Goal: Find specific page/section: Find specific page/section

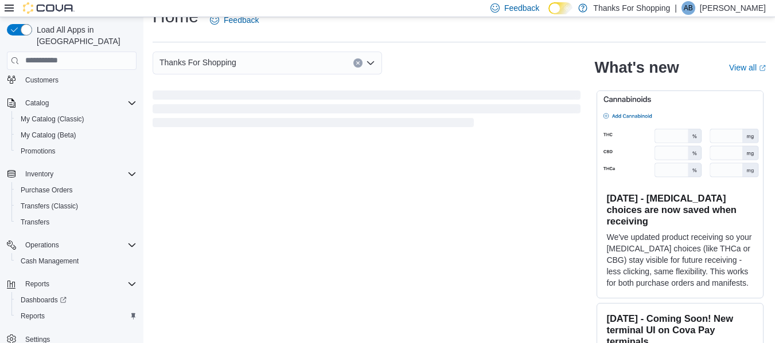
scroll to position [33, 0]
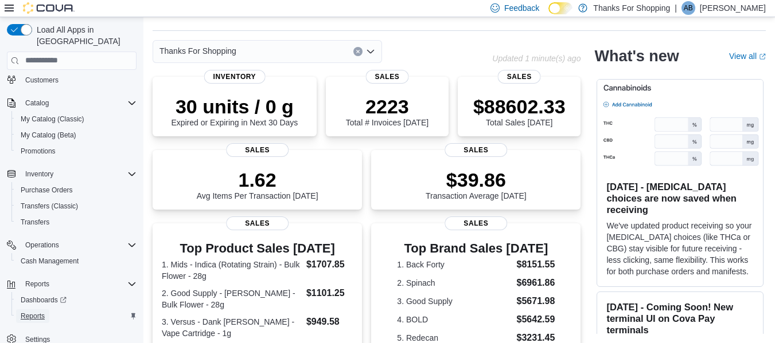
click at [33, 312] on span "Reports" at bounding box center [33, 316] width 24 height 9
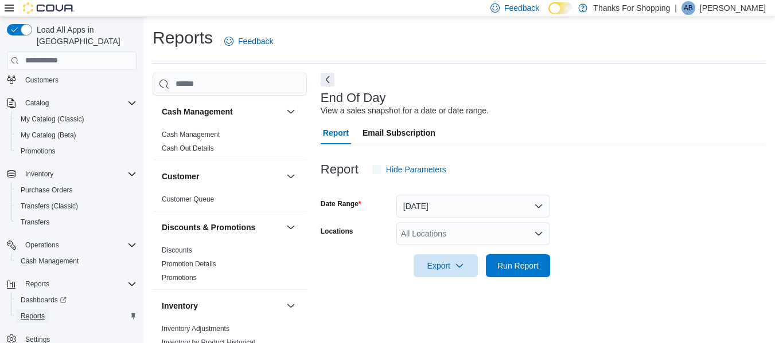
scroll to position [19, 0]
